Goal: Task Accomplishment & Management: Use online tool/utility

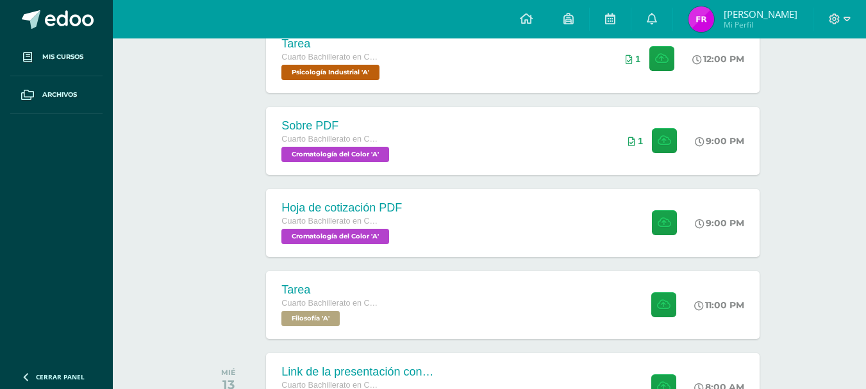
scroll to position [306, 0]
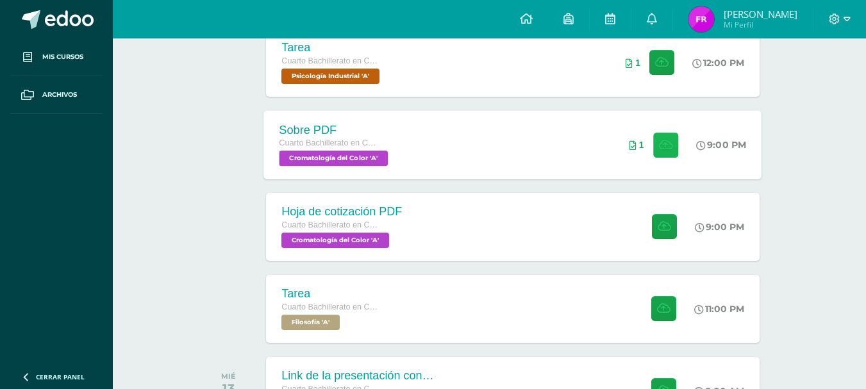
click at [654, 146] on button at bounding box center [665, 144] width 25 height 25
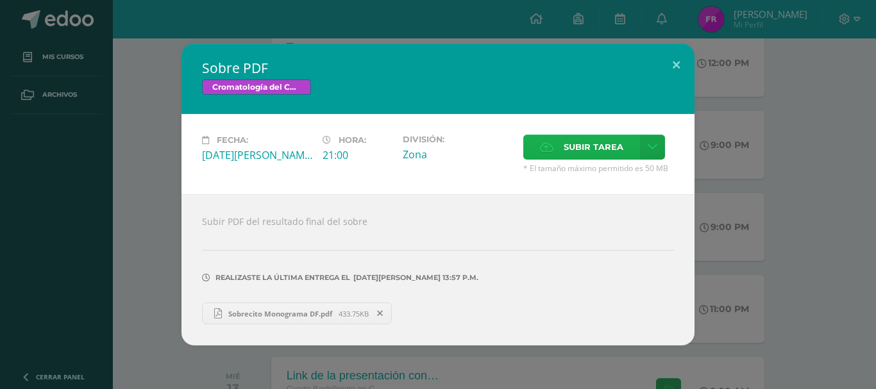
click at [584, 150] on span "Subir tarea" at bounding box center [593, 147] width 60 height 24
click at [0, 0] on input "Subir tarea" at bounding box center [0, 0] width 0 height 0
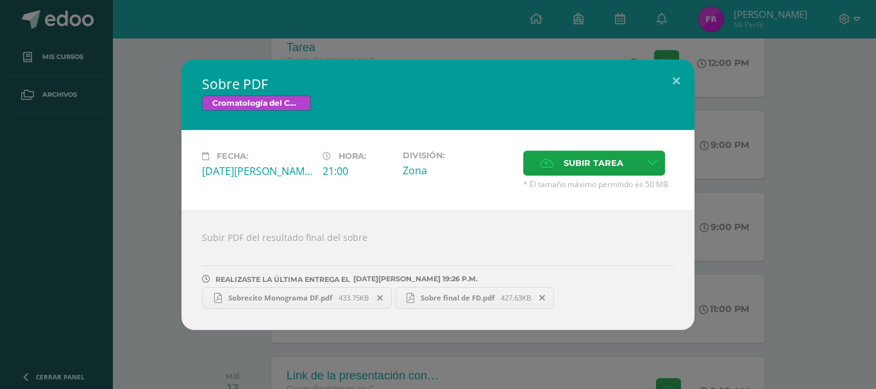
click at [379, 298] on icon at bounding box center [380, 298] width 6 height 9
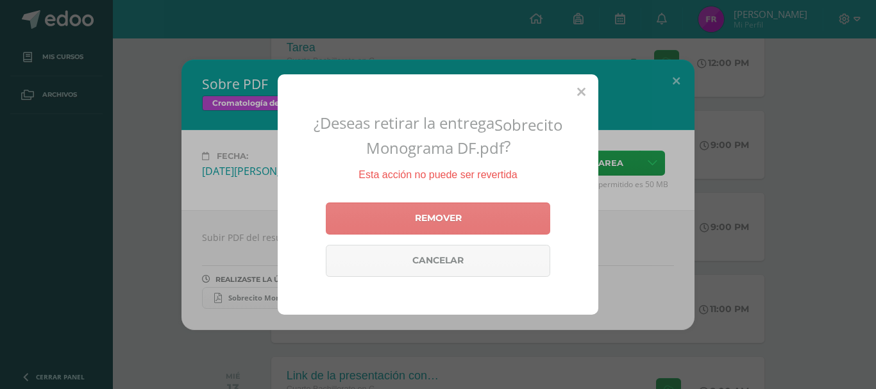
click at [416, 206] on link "Remover" at bounding box center [438, 219] width 224 height 32
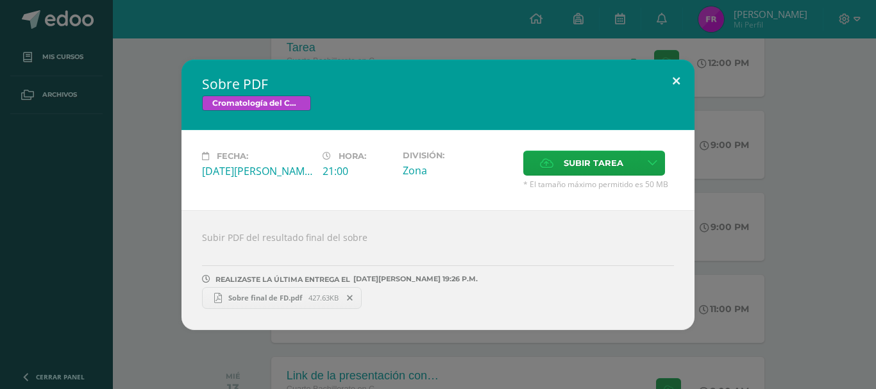
click at [682, 79] on button at bounding box center [676, 82] width 37 height 44
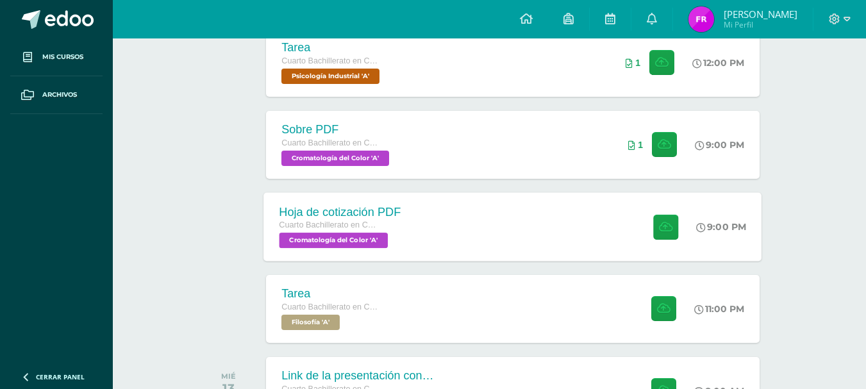
click at [649, 221] on span at bounding box center [662, 226] width 31 height 25
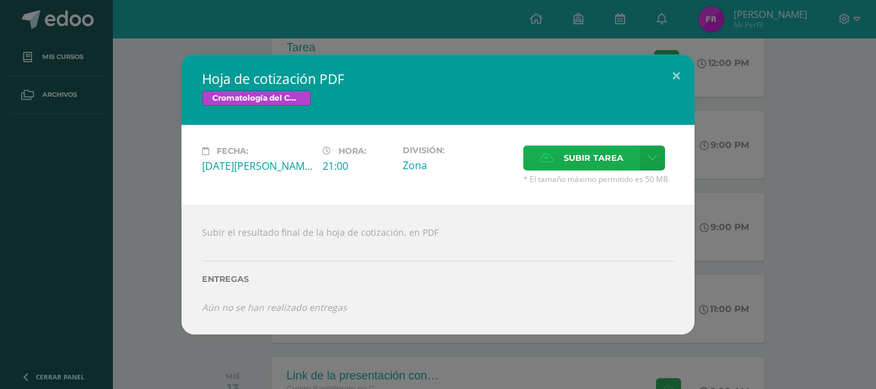
click at [587, 160] on span "Subir tarea" at bounding box center [593, 158] width 60 height 24
click at [0, 0] on input "Subir tarea" at bounding box center [0, 0] width 0 height 0
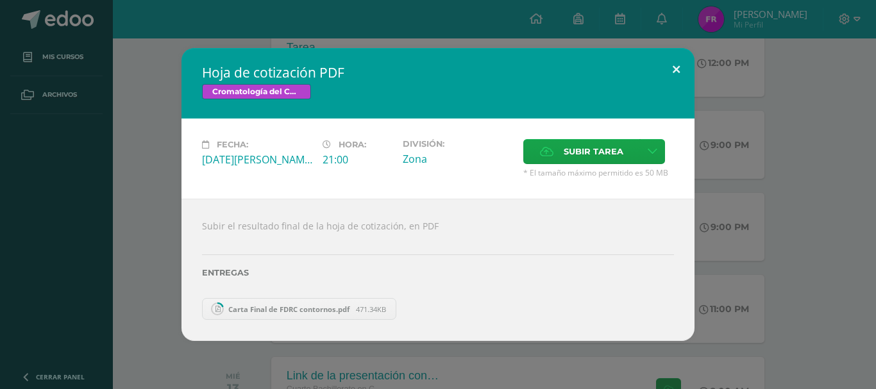
click at [678, 71] on button at bounding box center [676, 70] width 37 height 44
